Goal: Check status: Check status

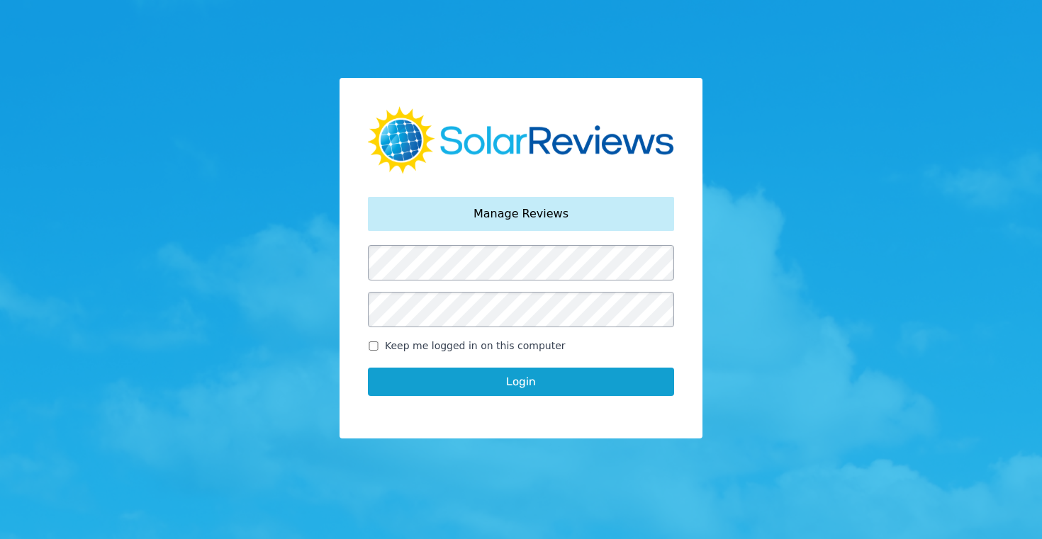
click at [373, 344] on input "Keep me logged in on this computer" at bounding box center [373, 346] width 11 height 9
checkbox input "true"
click at [520, 384] on button "Login" at bounding box center [521, 382] width 306 height 28
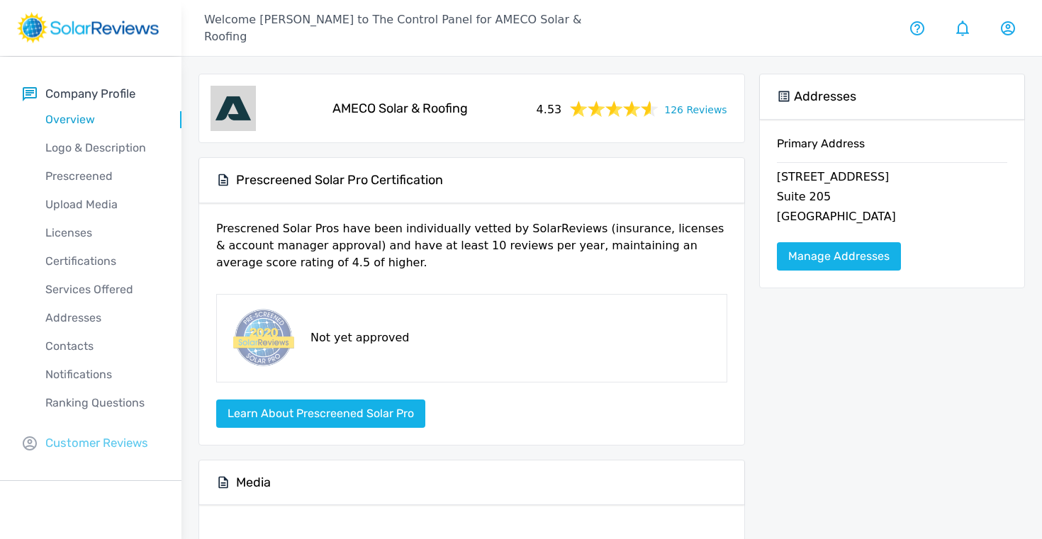
click at [126, 439] on p "Customer Reviews" at bounding box center [96, 443] width 103 height 18
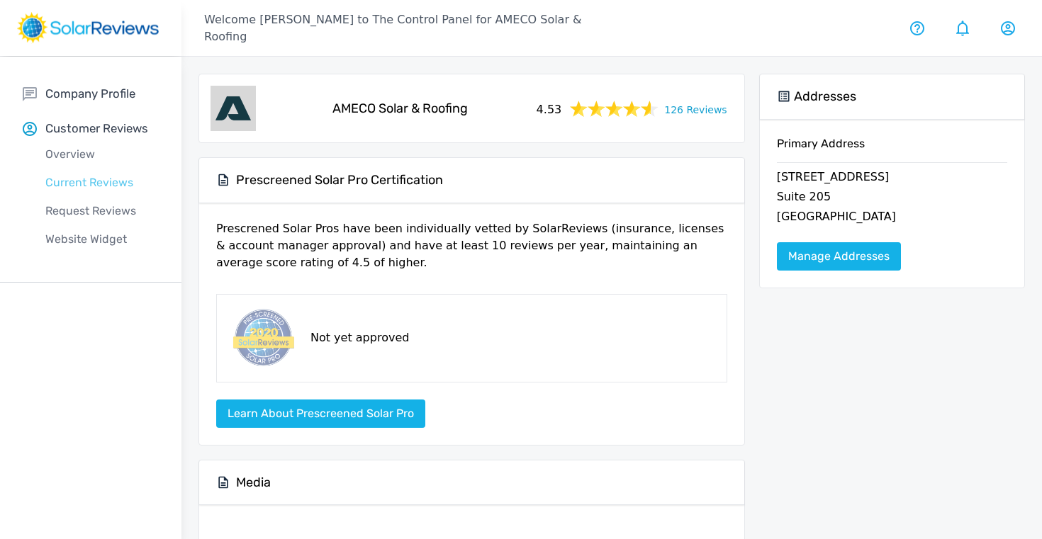
click at [86, 186] on p "Current Reviews" at bounding box center [102, 182] width 159 height 17
